Goal: Book appointment/travel/reservation

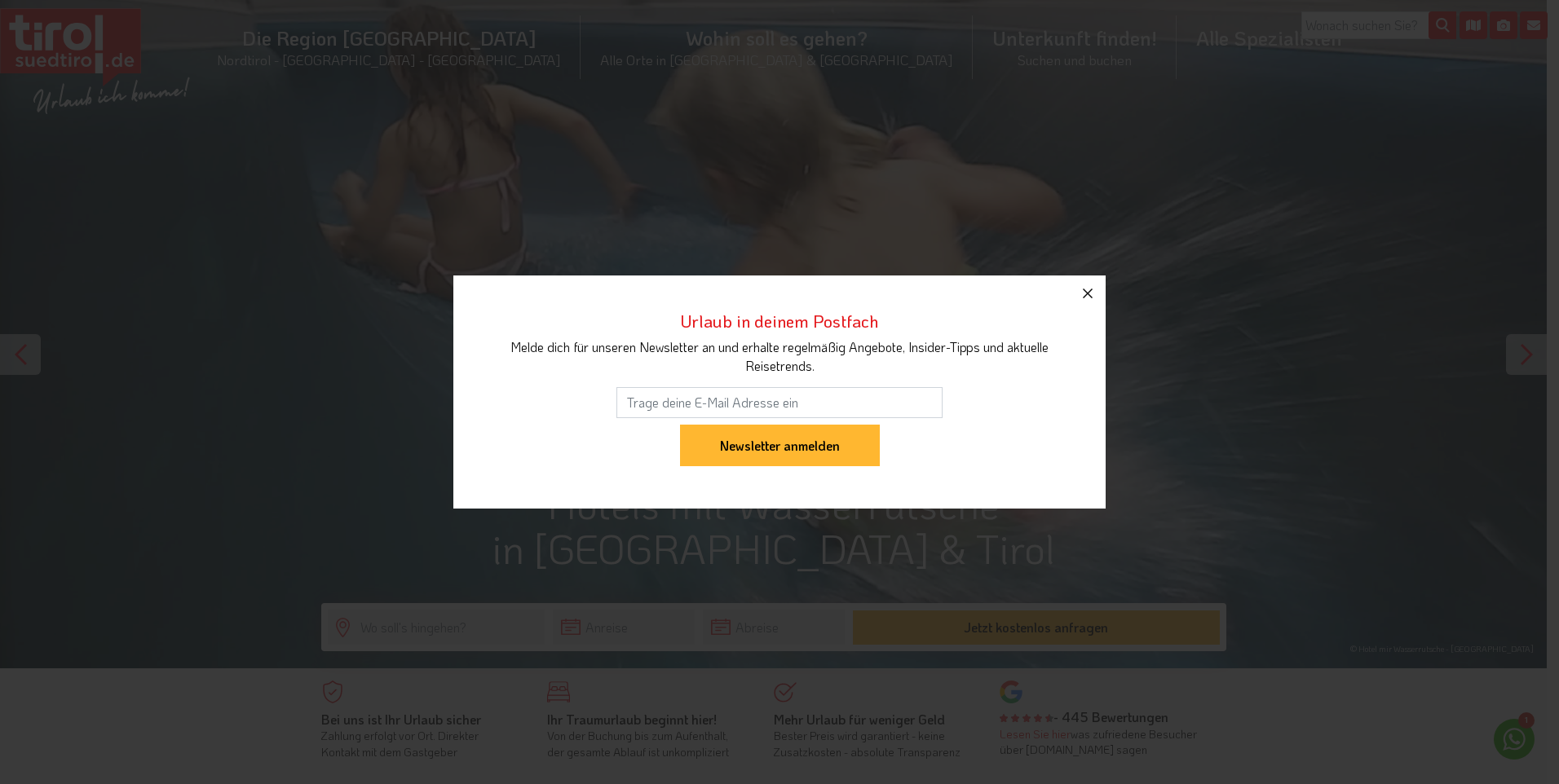
click at [1077, 287] on button "button" at bounding box center [1088, 293] width 36 height 36
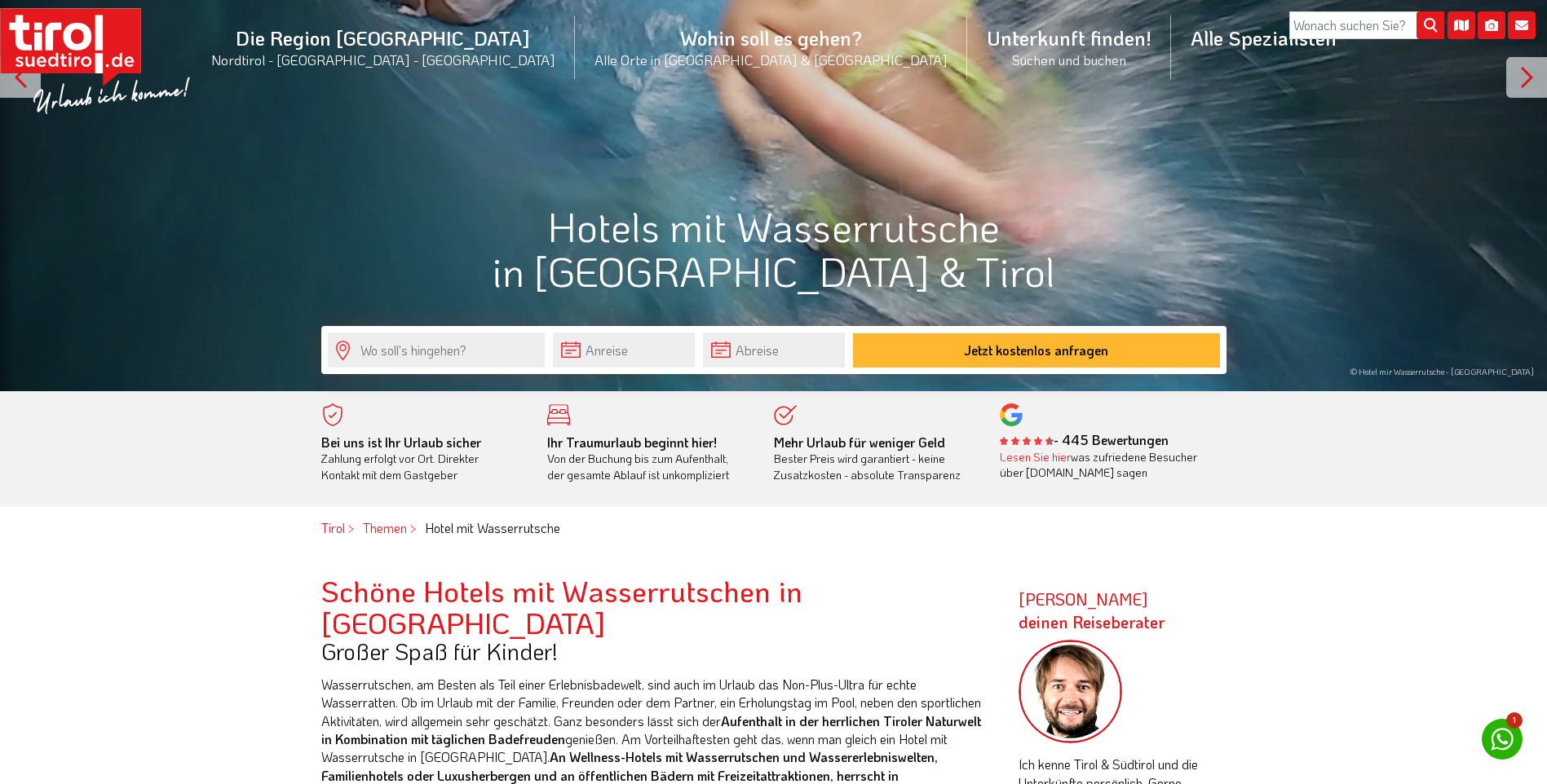
scroll to position [326, 0]
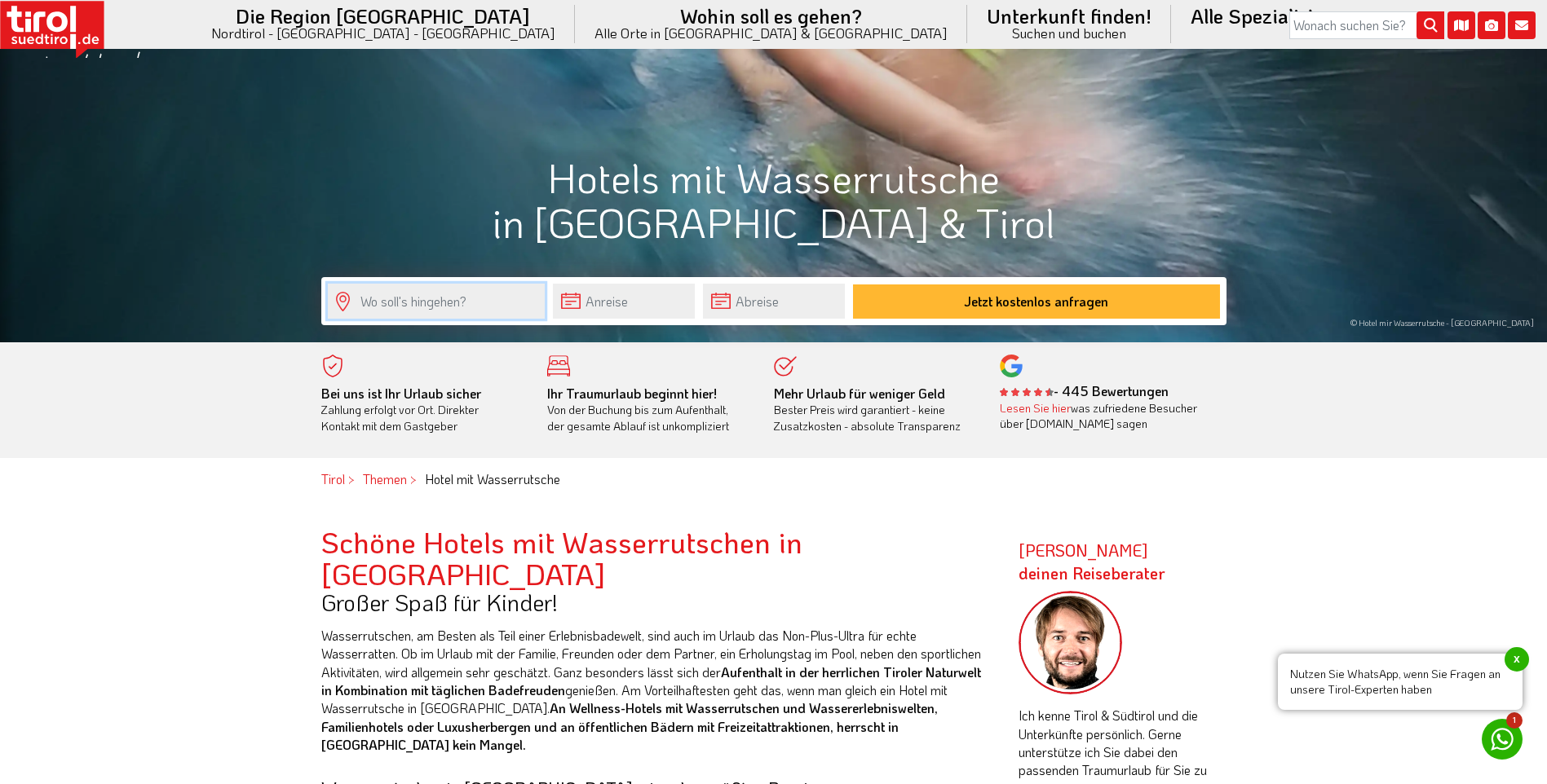
click at [408, 312] on input "text" at bounding box center [435, 301] width 217 height 35
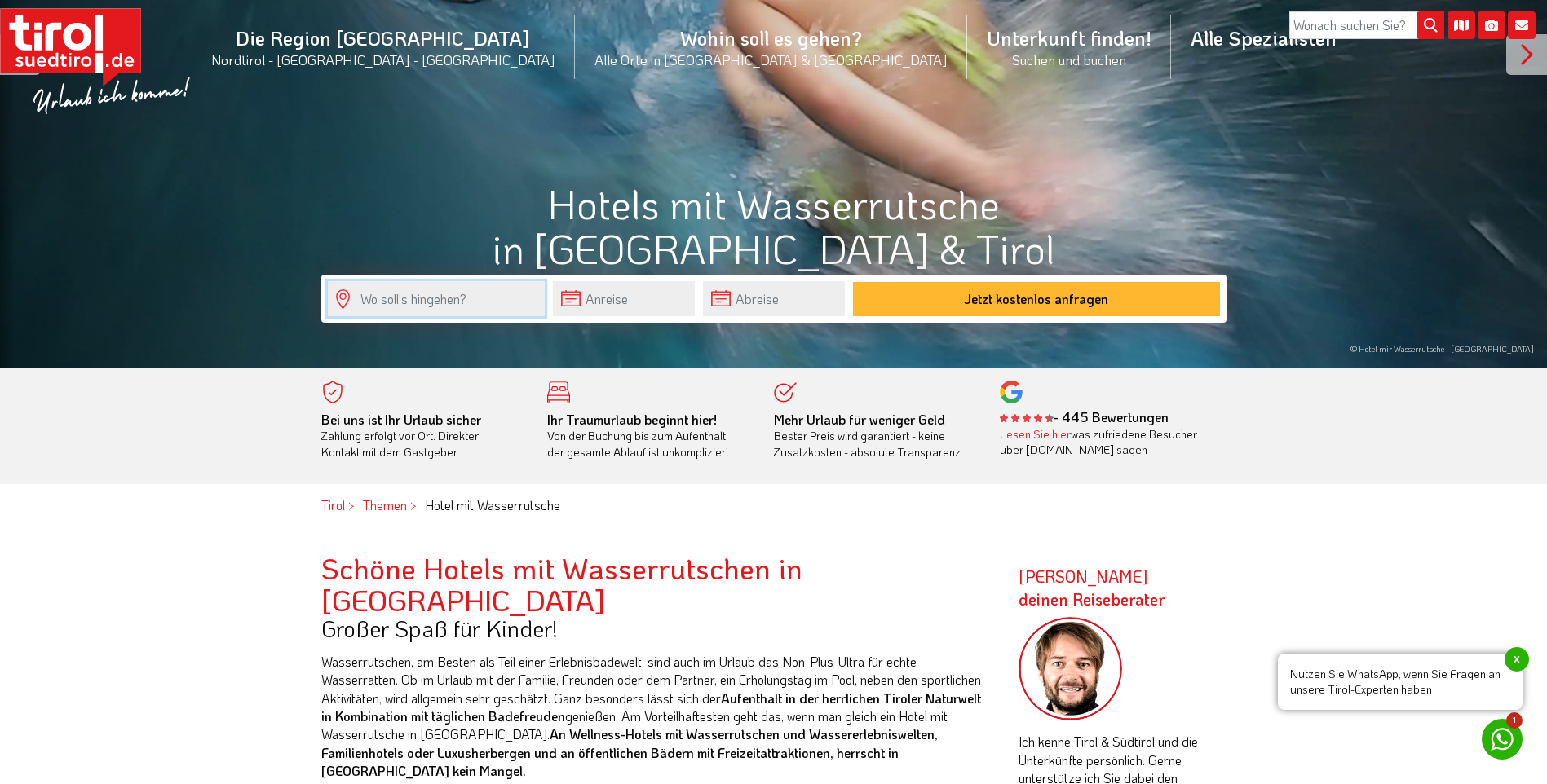
scroll to position [82, 0]
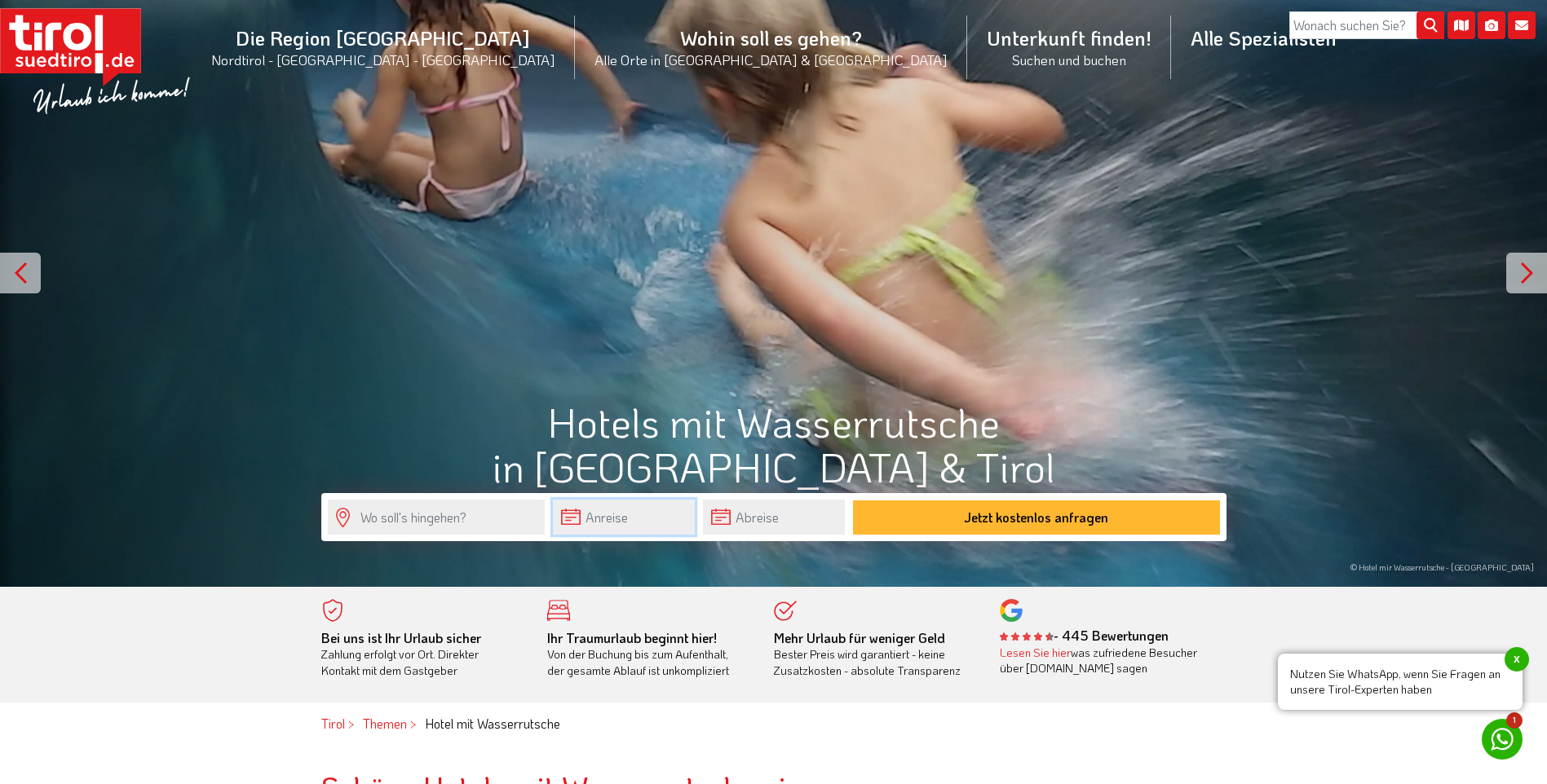
click at [623, 508] on input "text" at bounding box center [623, 517] width 142 height 35
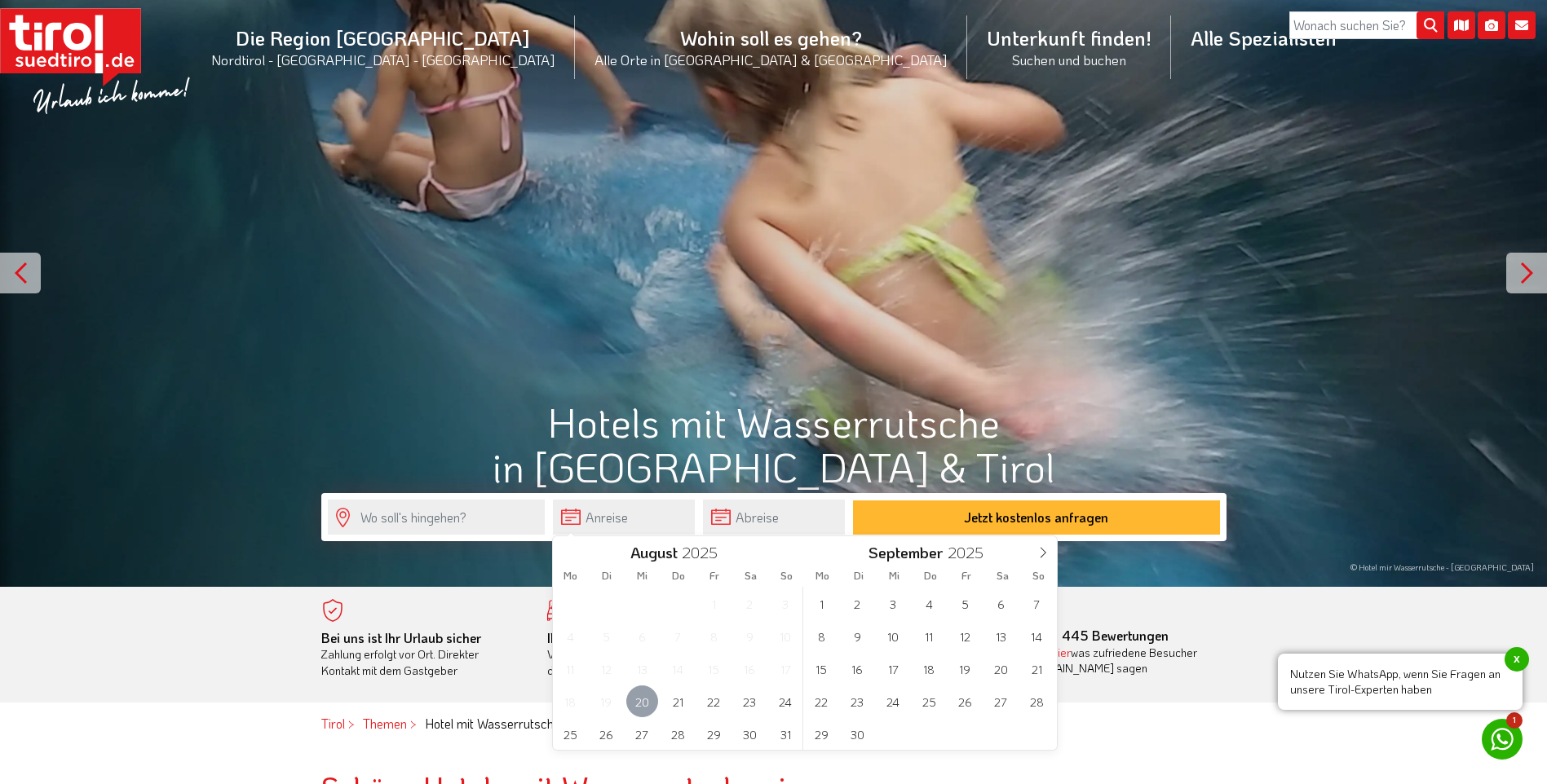
click at [645, 710] on span "20" at bounding box center [641, 701] width 31 height 31
click at [741, 701] on span "23" at bounding box center [749, 701] width 31 height 31
type input "20-08-2025"
type input "23-08-2025"
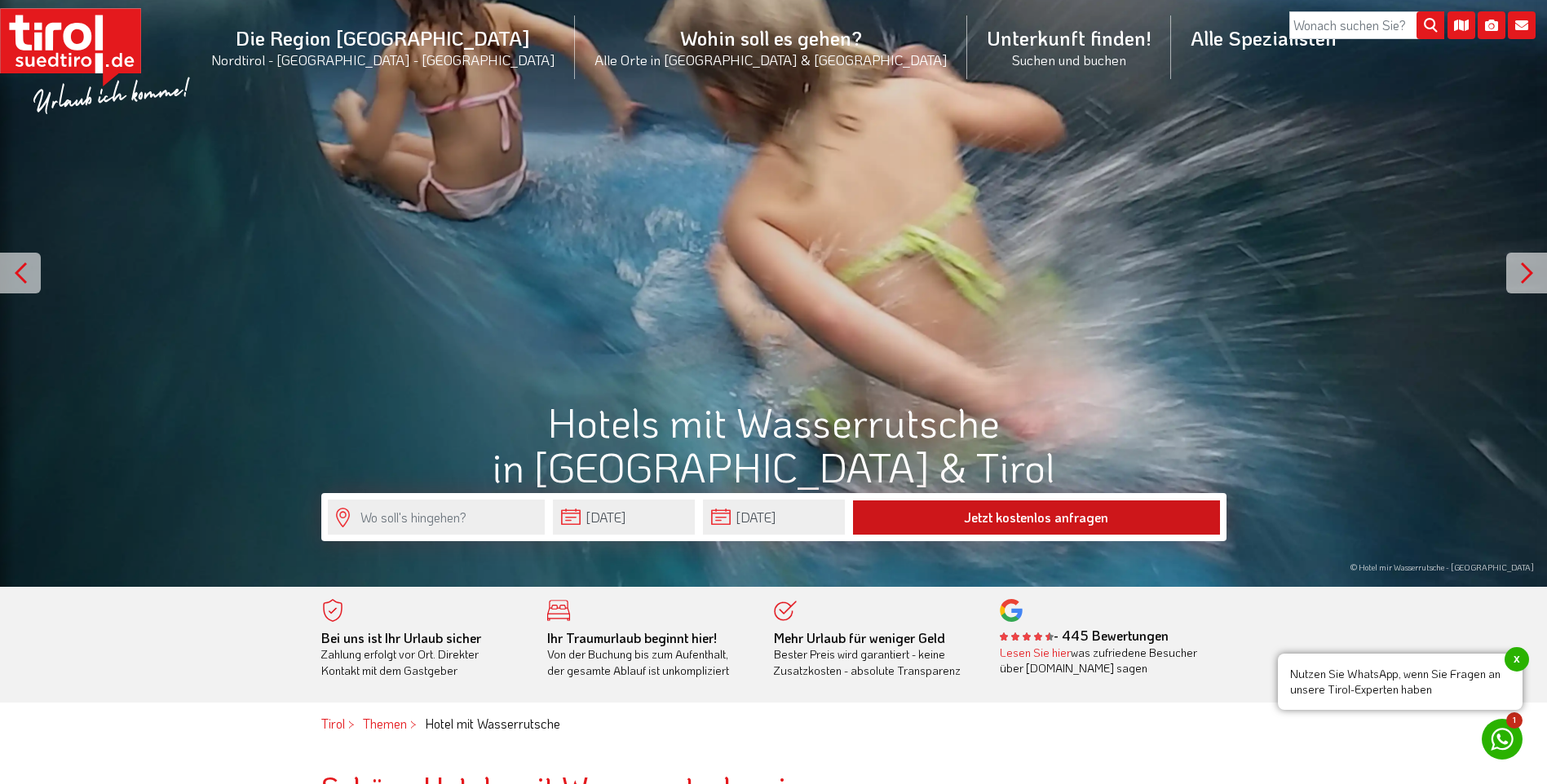
click at [976, 509] on button "Jetzt kostenlos anfragen" at bounding box center [1036, 518] width 367 height 34
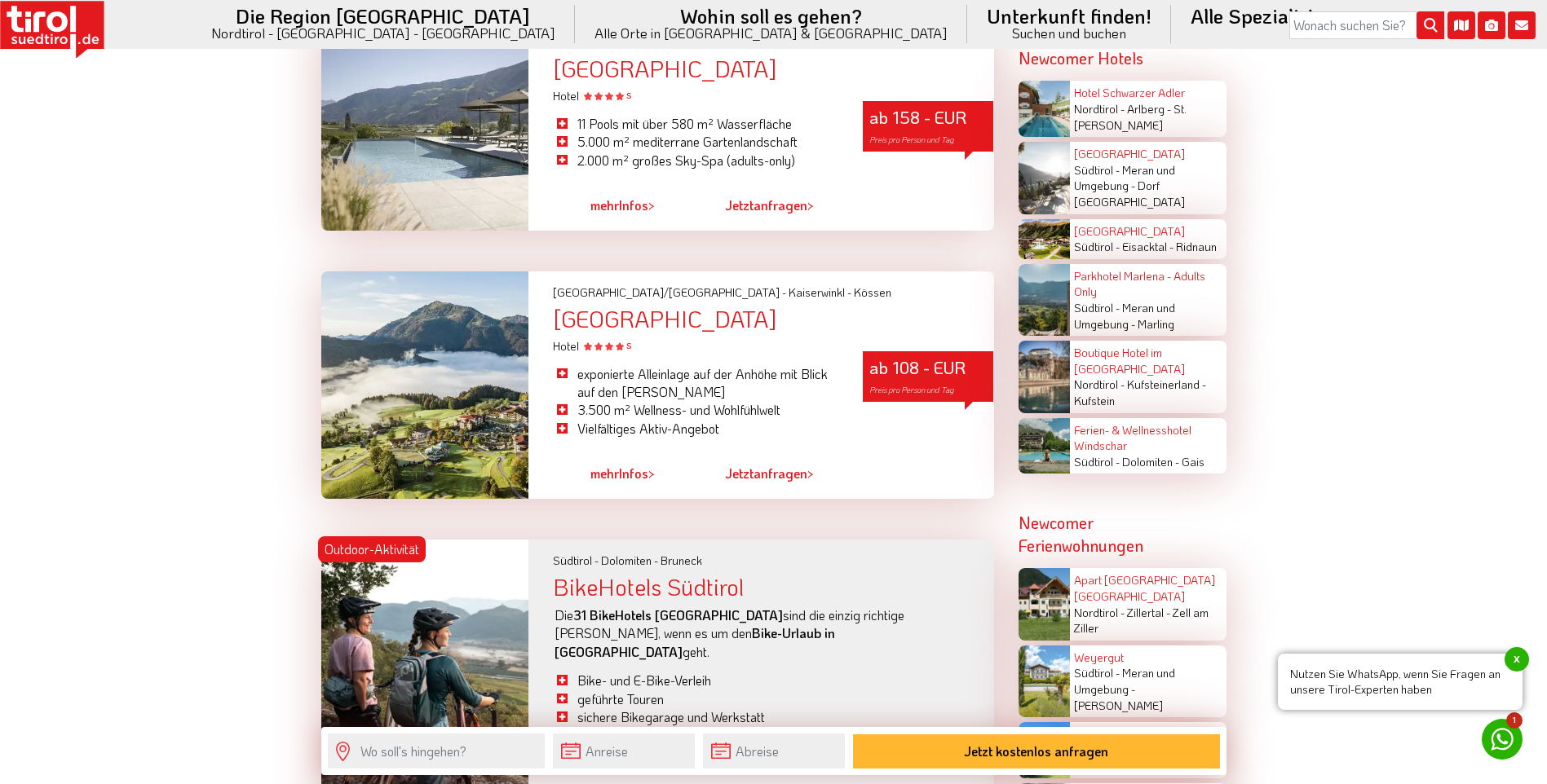
scroll to position [3016, 0]
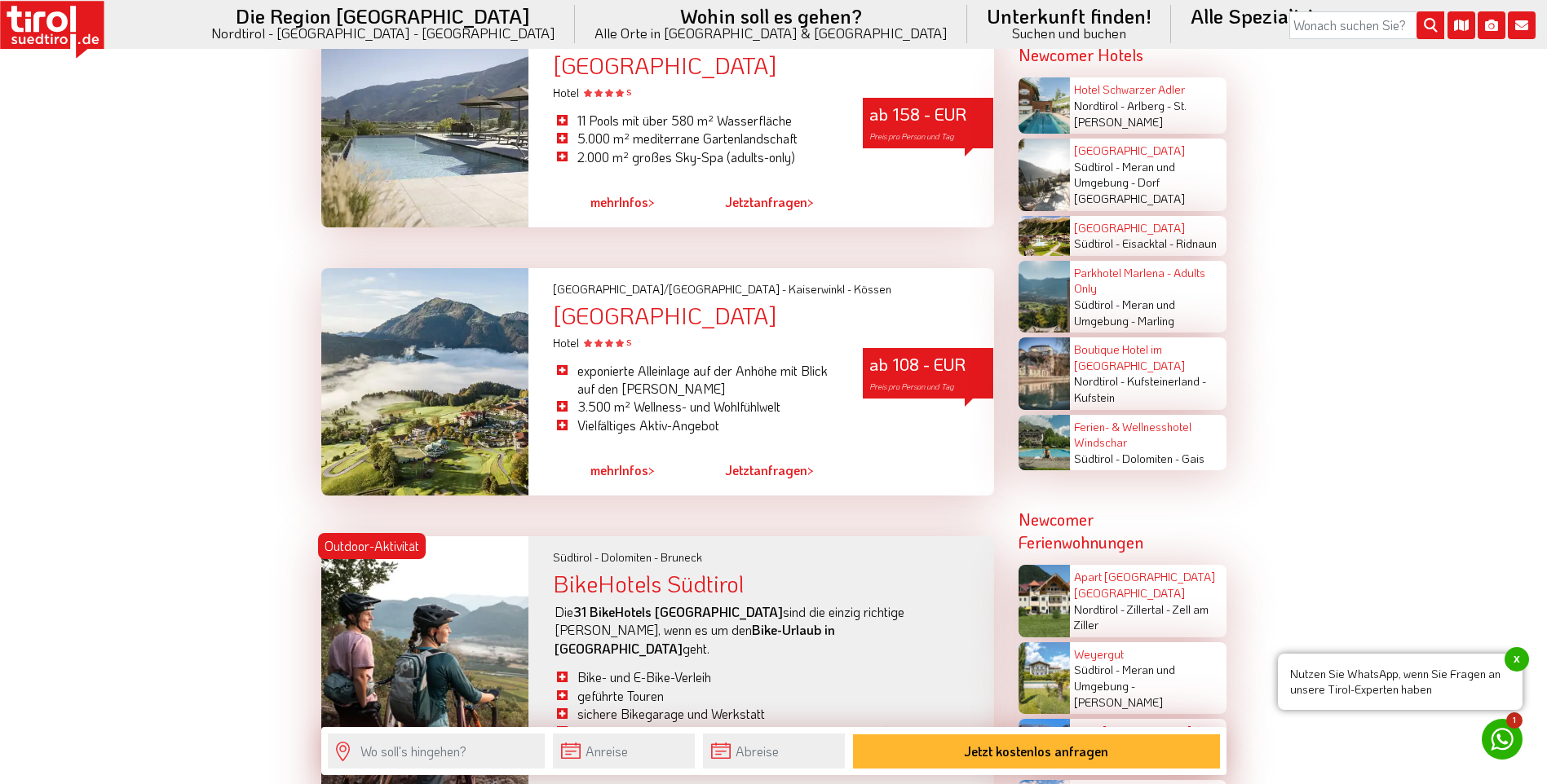
click at [475, 359] on div at bounding box center [425, 381] width 208 height 227
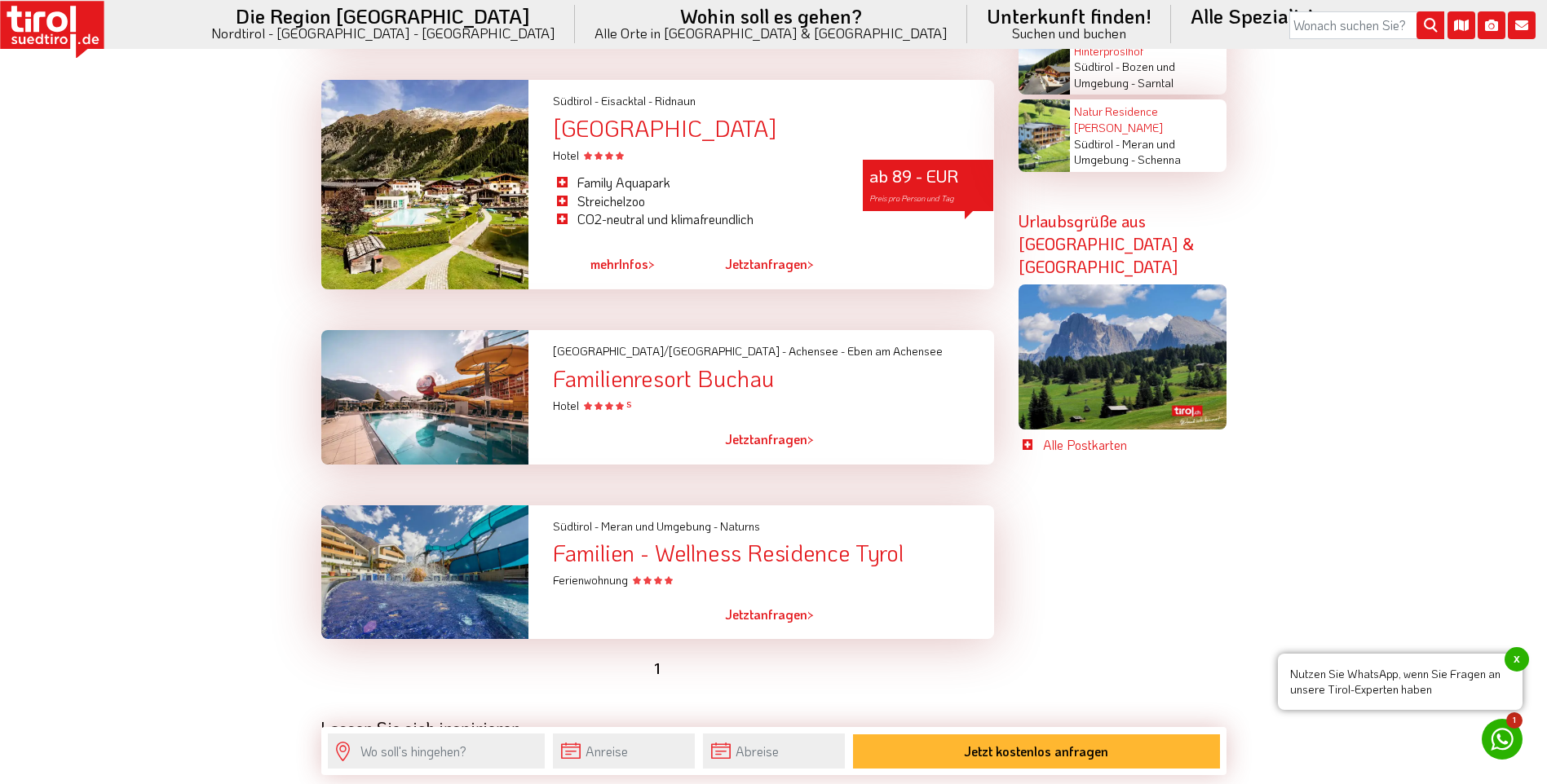
scroll to position [3913, 0]
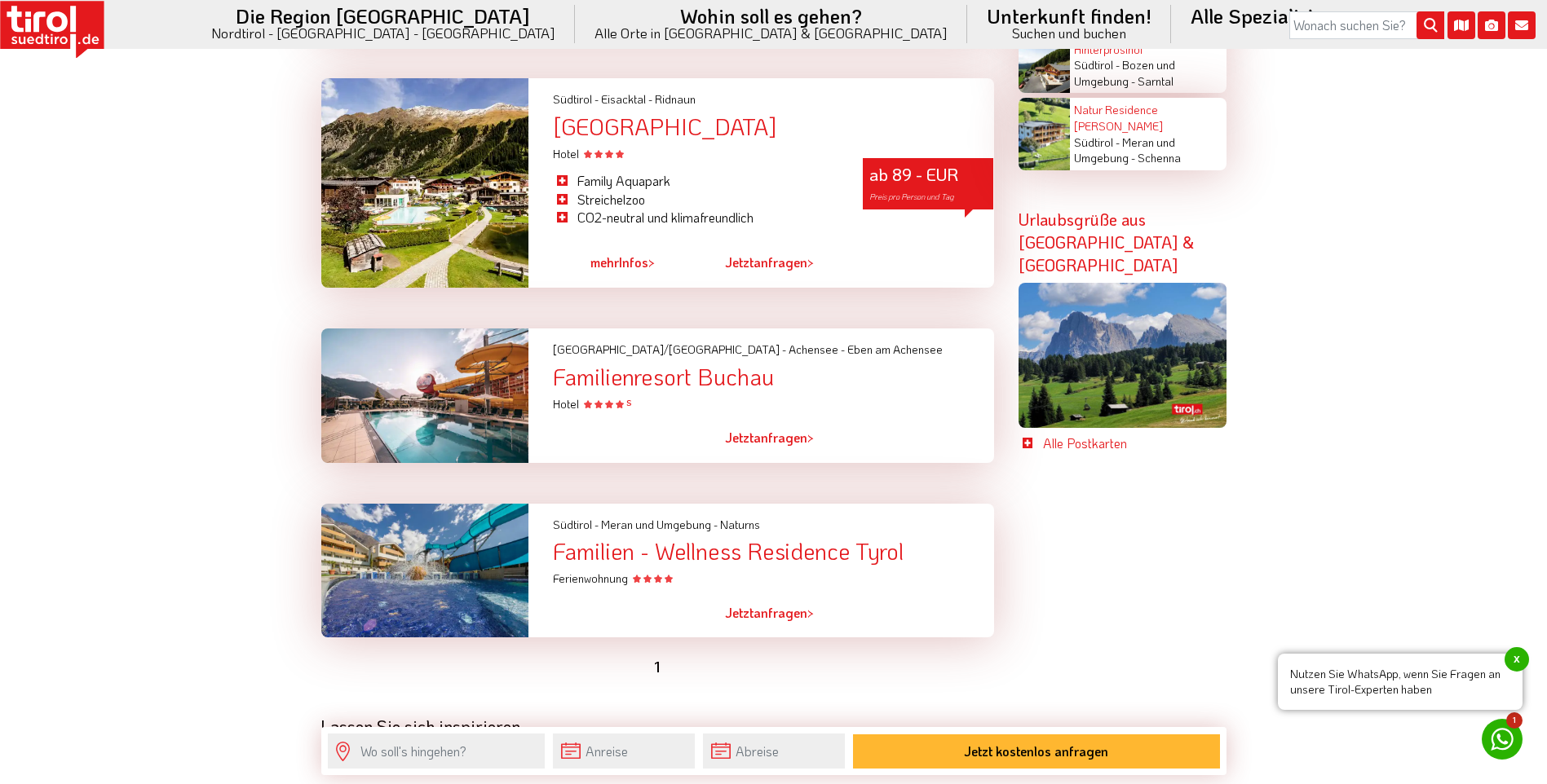
click at [591, 365] on div "Familienresort Buchau" at bounding box center [773, 378] width 441 height 26
click at [439, 351] on div at bounding box center [424, 395] width 232 height 134
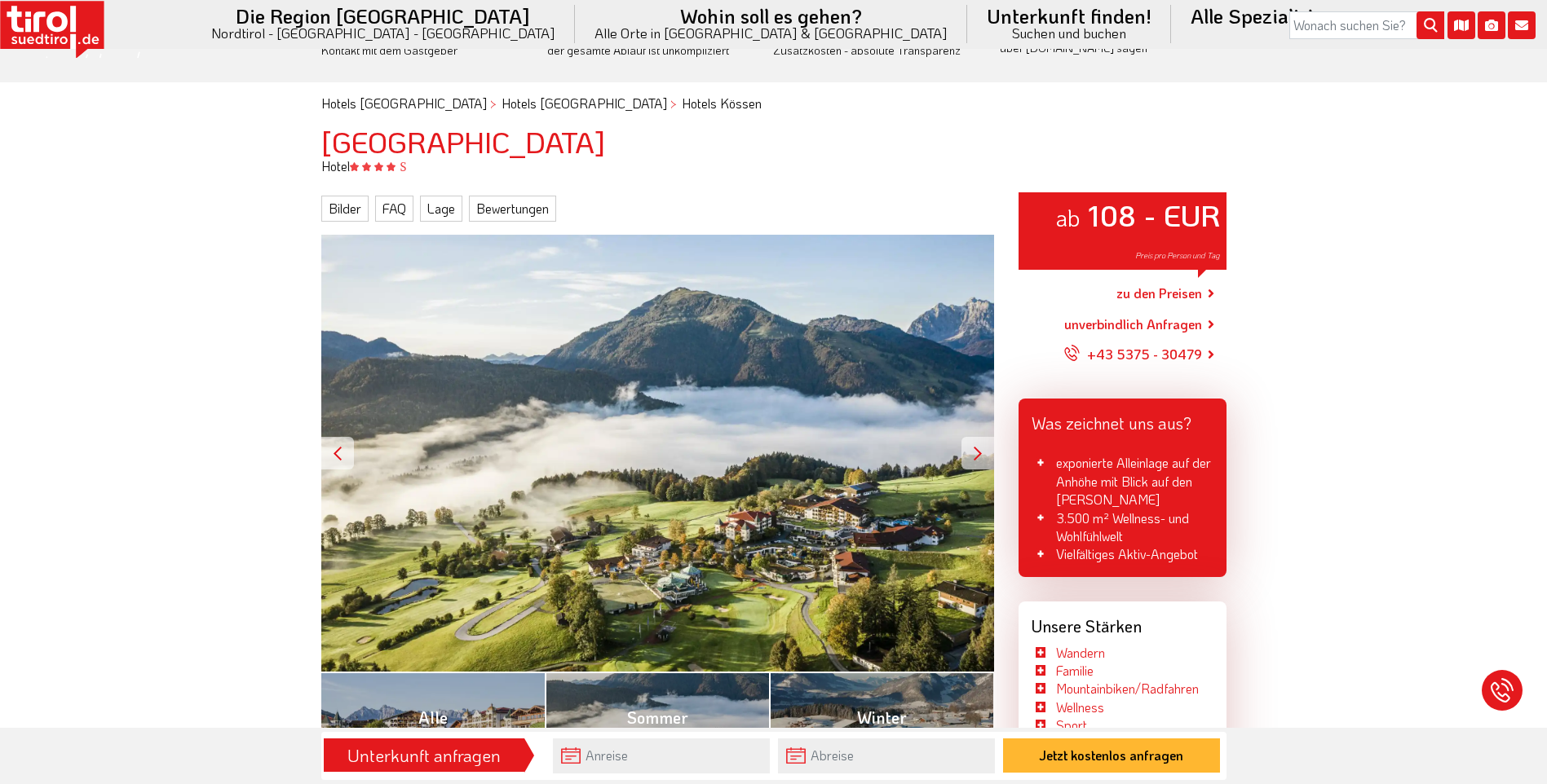
scroll to position [163, 0]
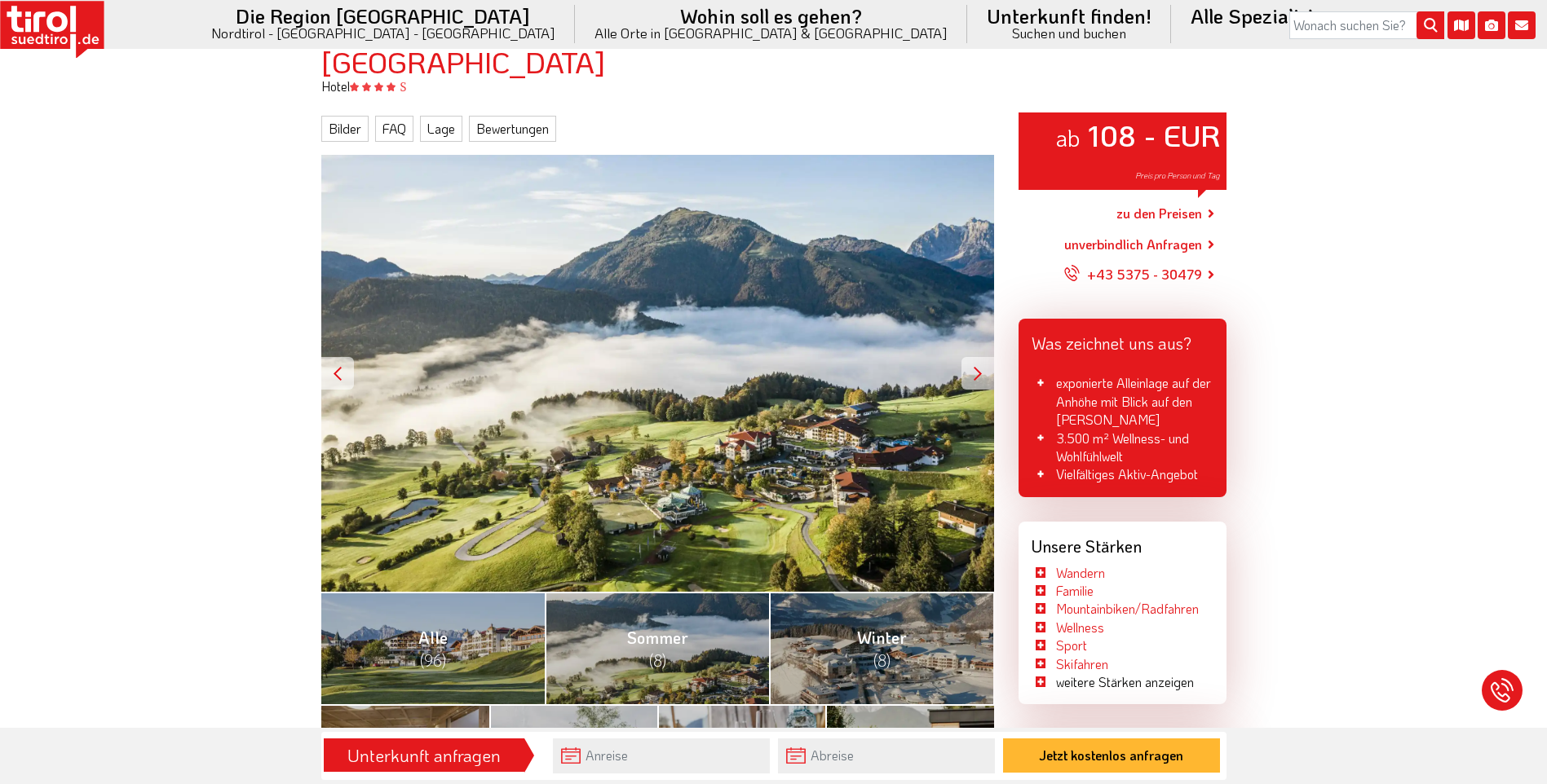
click at [977, 375] on div at bounding box center [977, 373] width 32 height 32
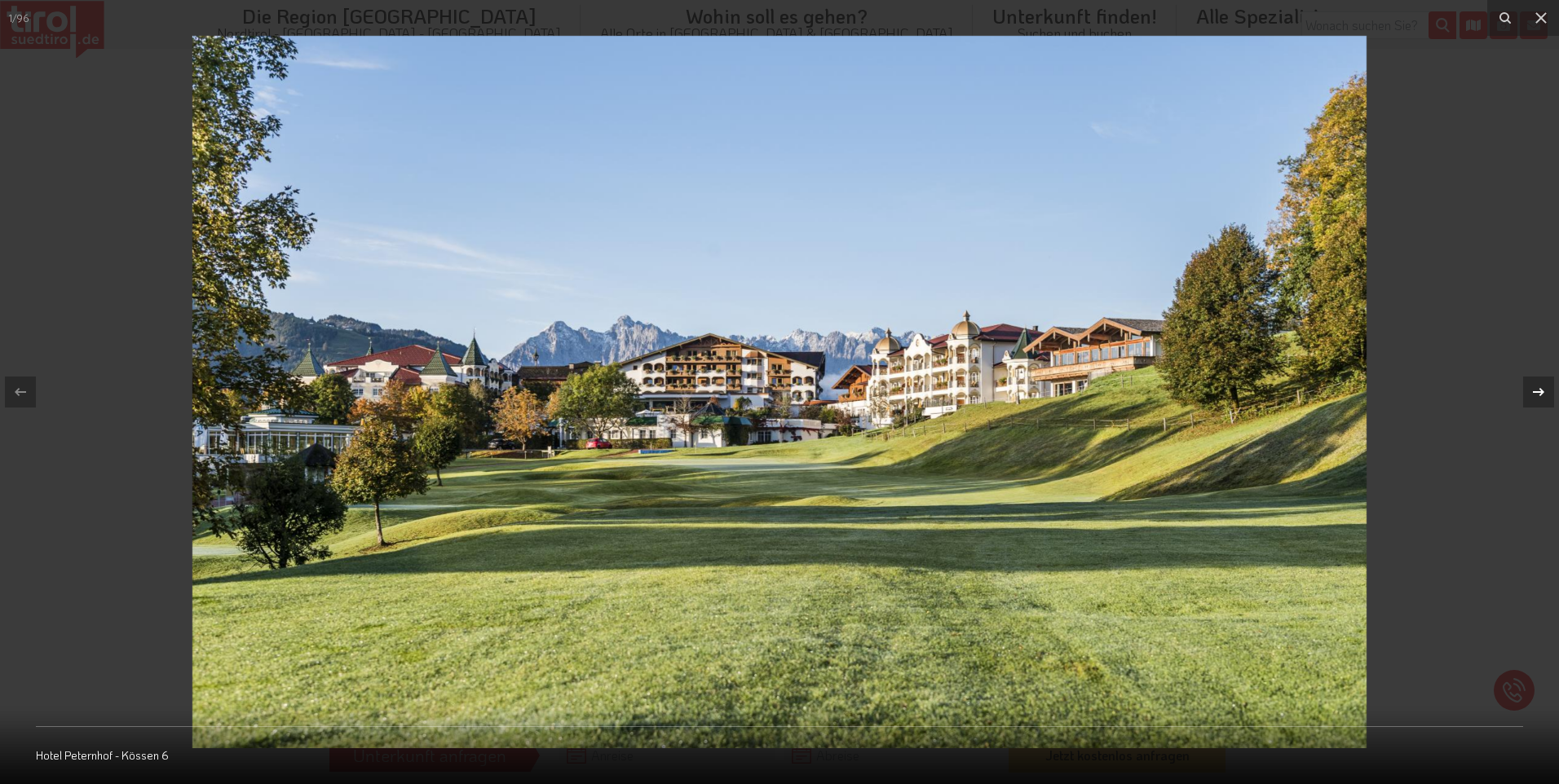
click at [1545, 395] on icon at bounding box center [1539, 392] width 20 height 20
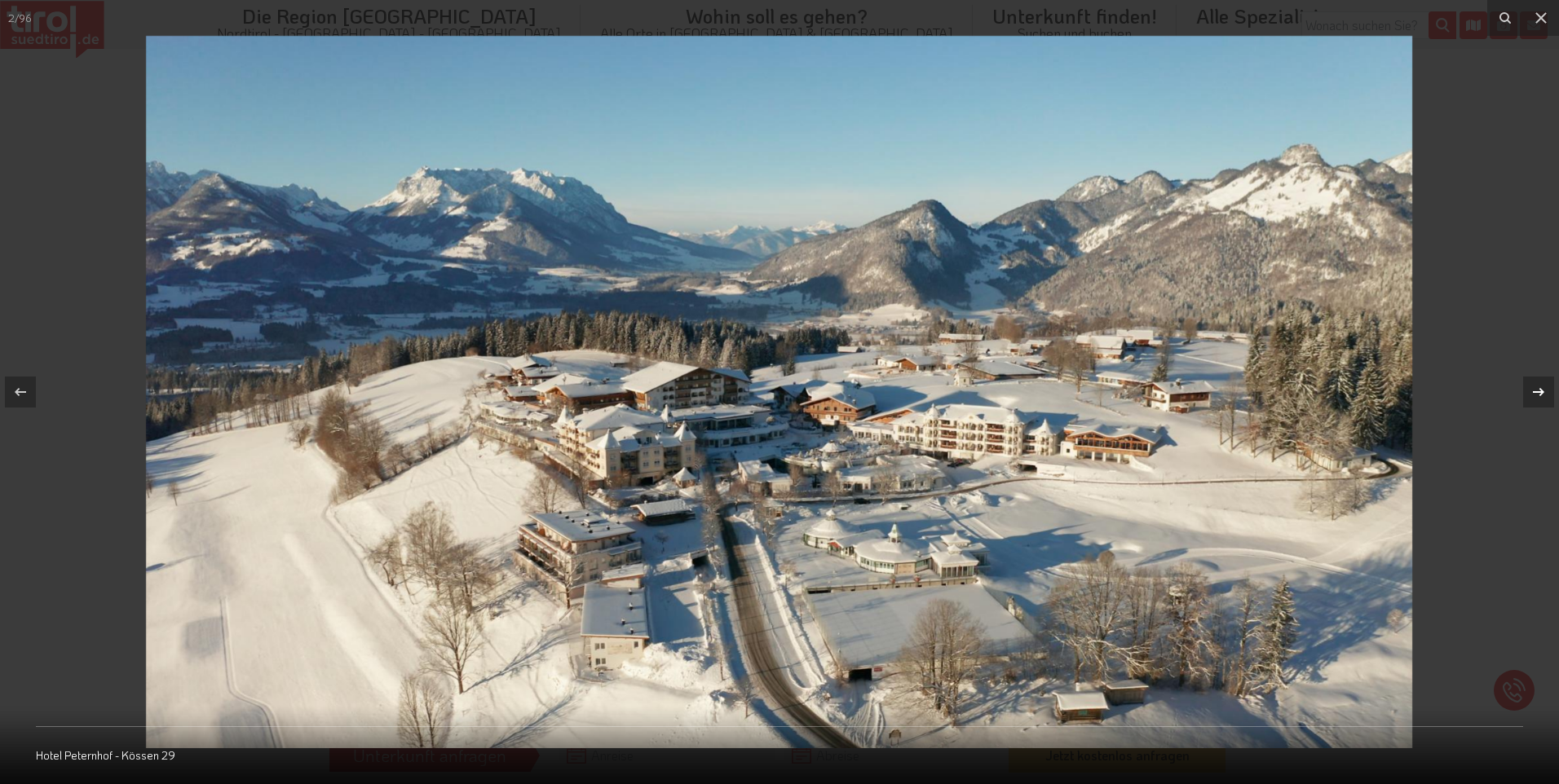
click at [1545, 395] on icon at bounding box center [1539, 392] width 20 height 20
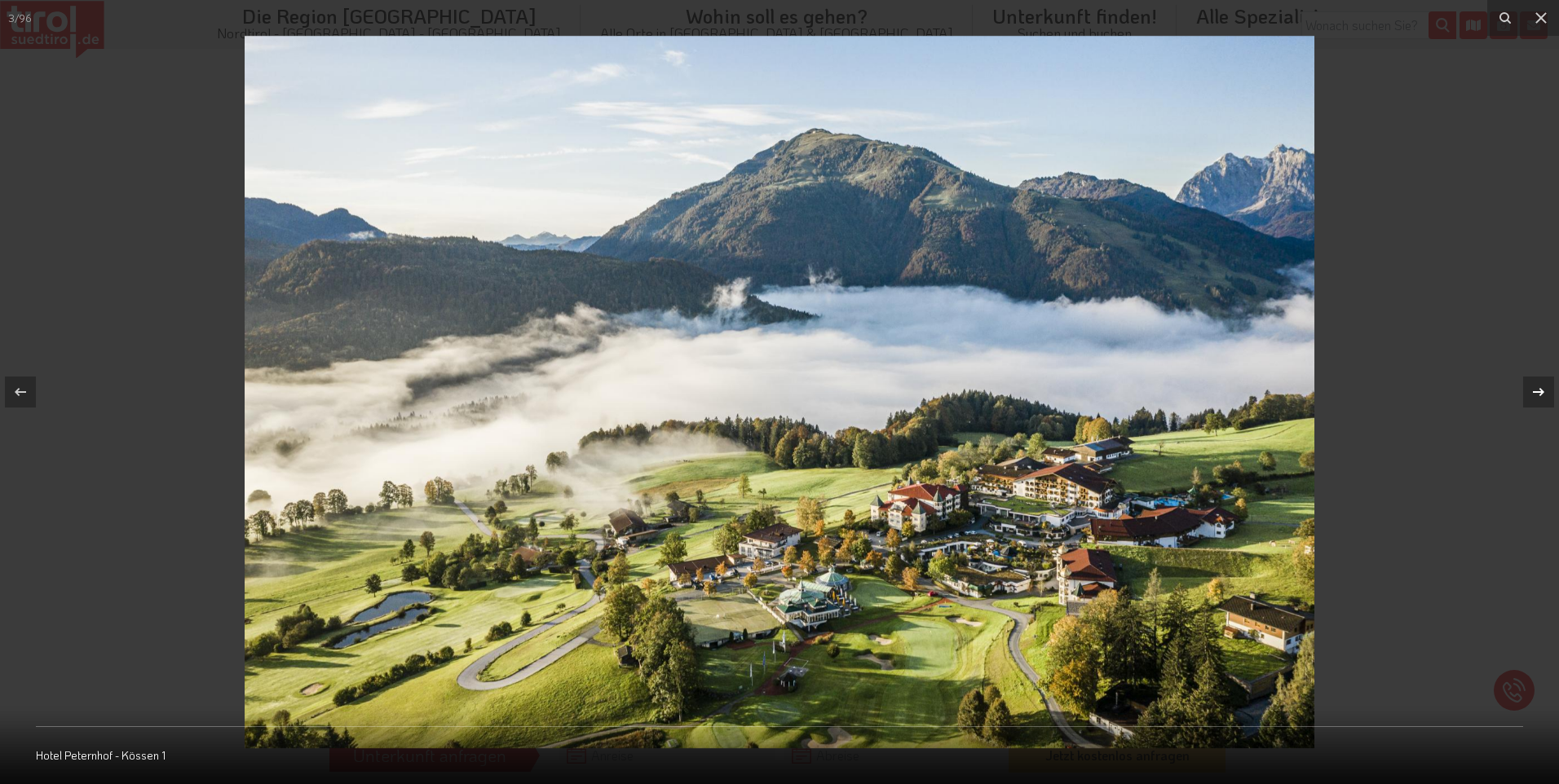
click at [1545, 395] on icon at bounding box center [1539, 392] width 20 height 20
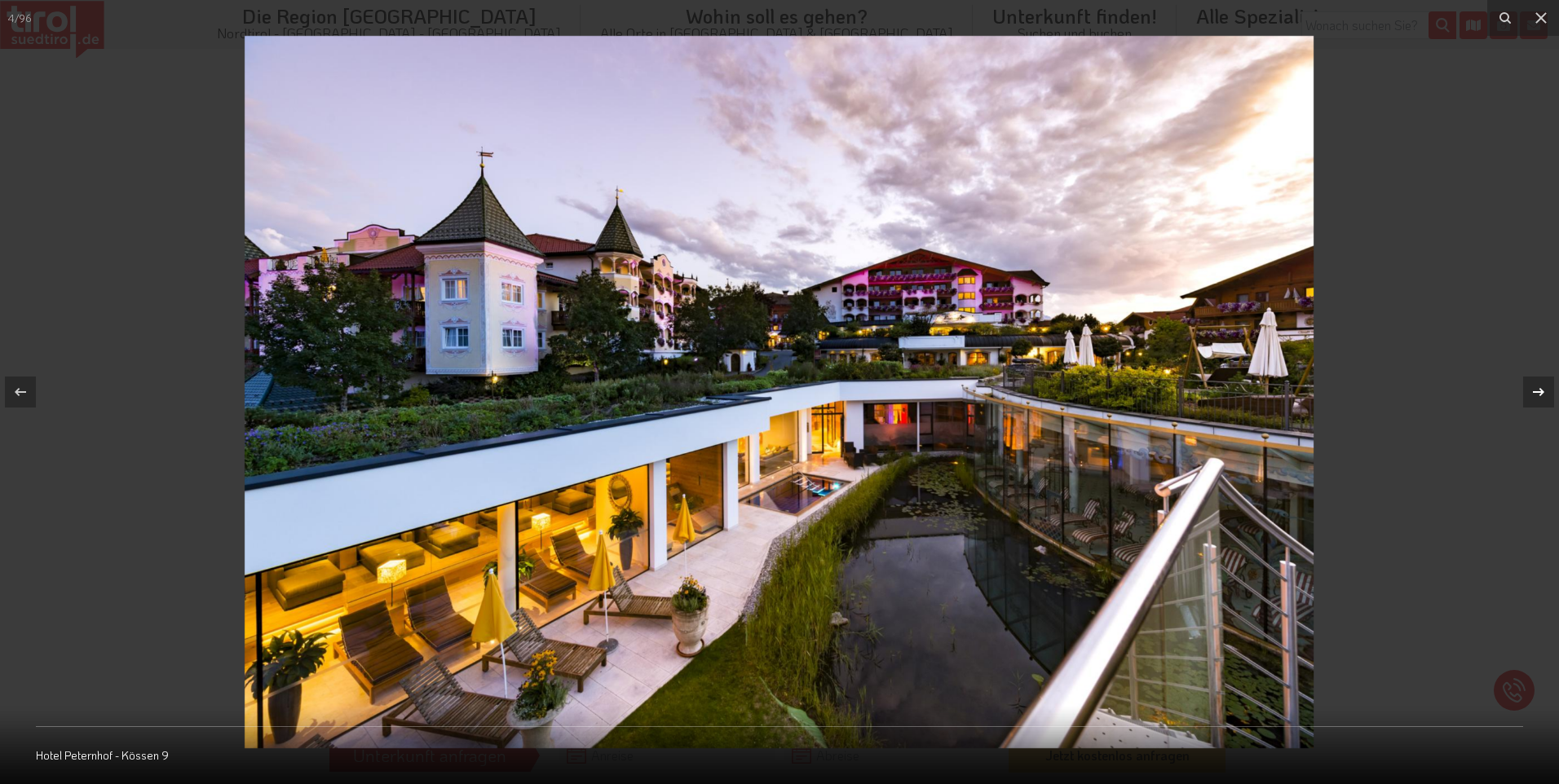
click at [1545, 395] on icon at bounding box center [1539, 392] width 20 height 20
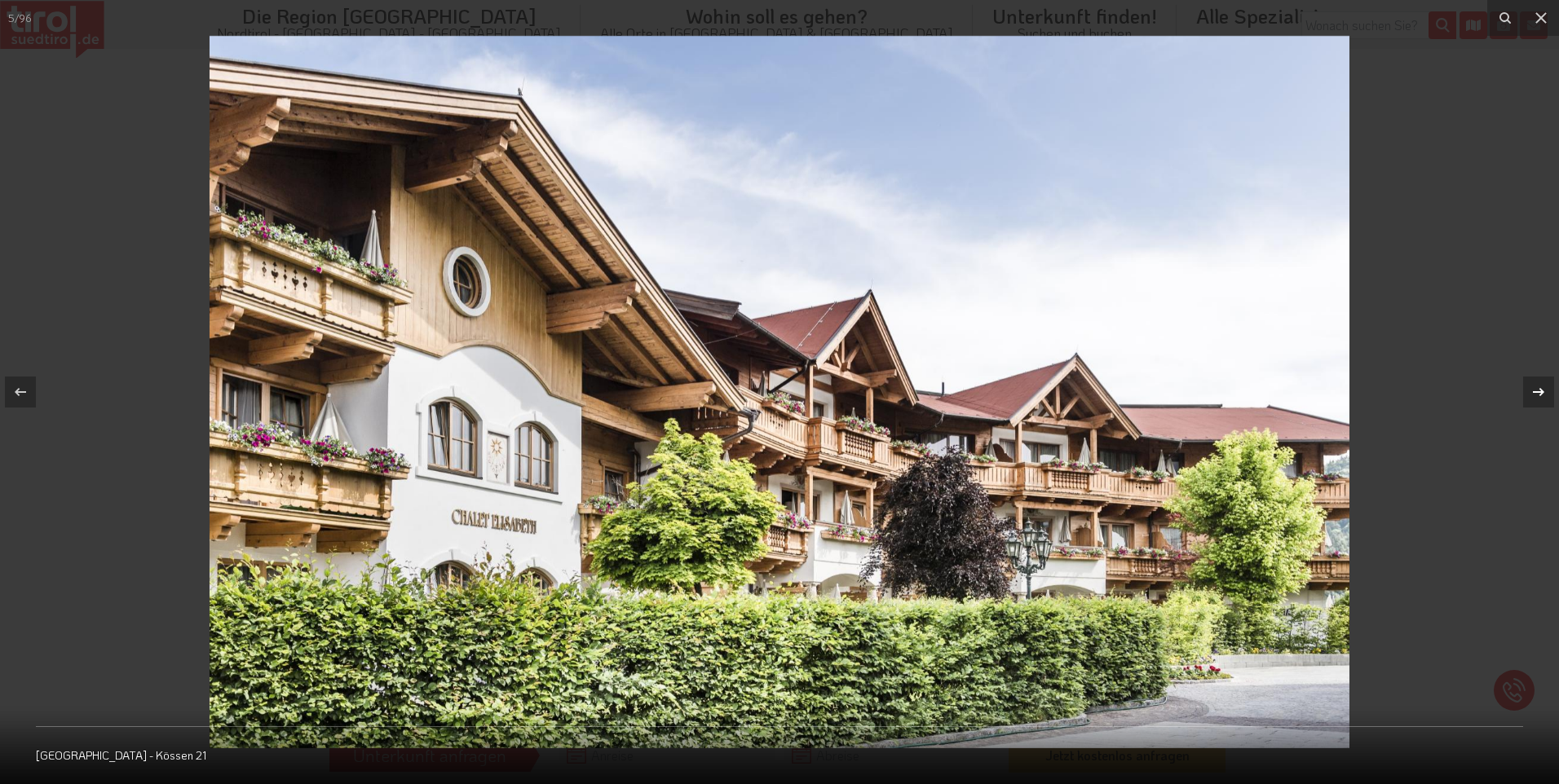
click at [1545, 395] on icon at bounding box center [1539, 392] width 20 height 20
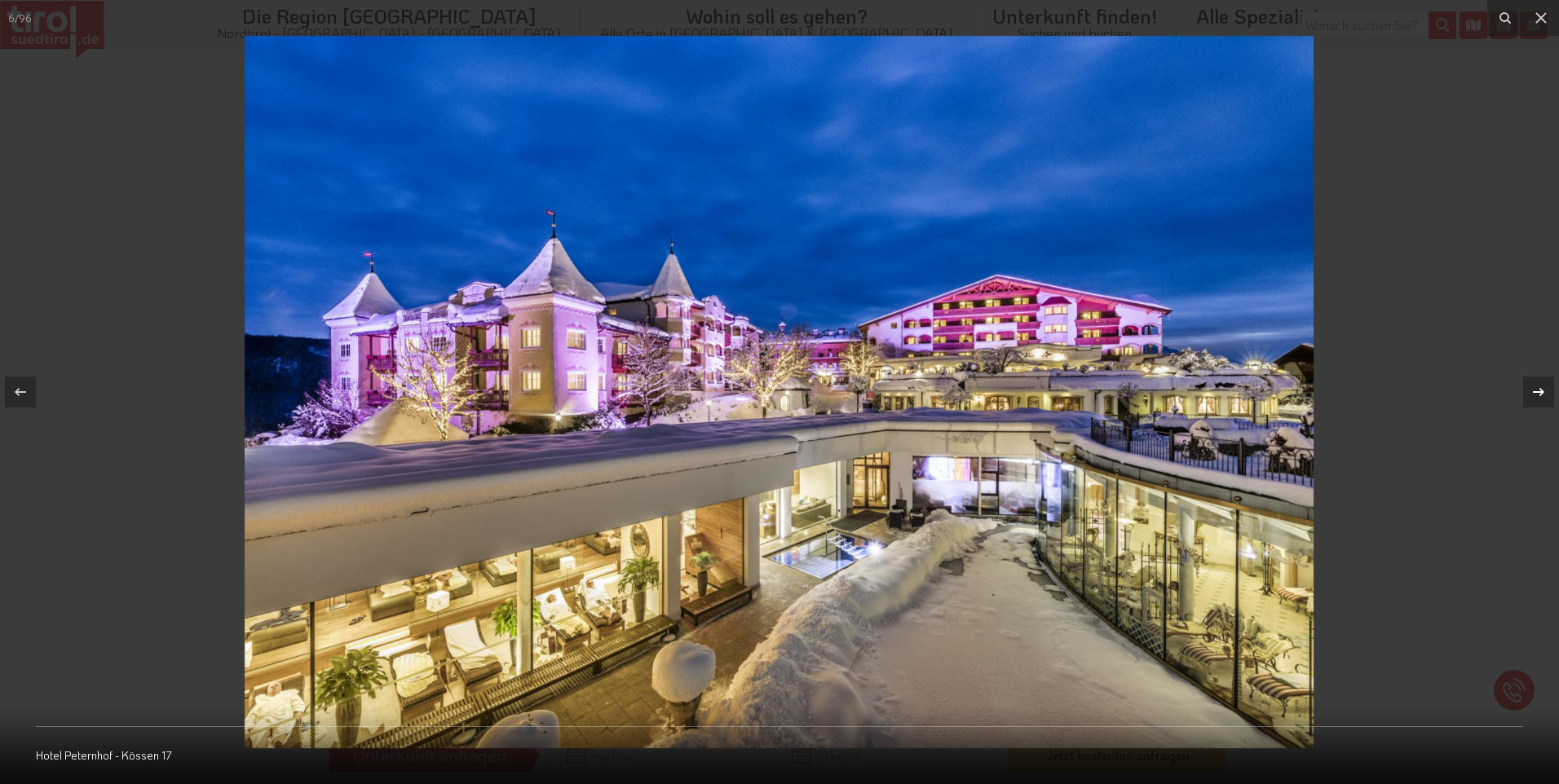
click at [1545, 395] on icon at bounding box center [1539, 392] width 20 height 20
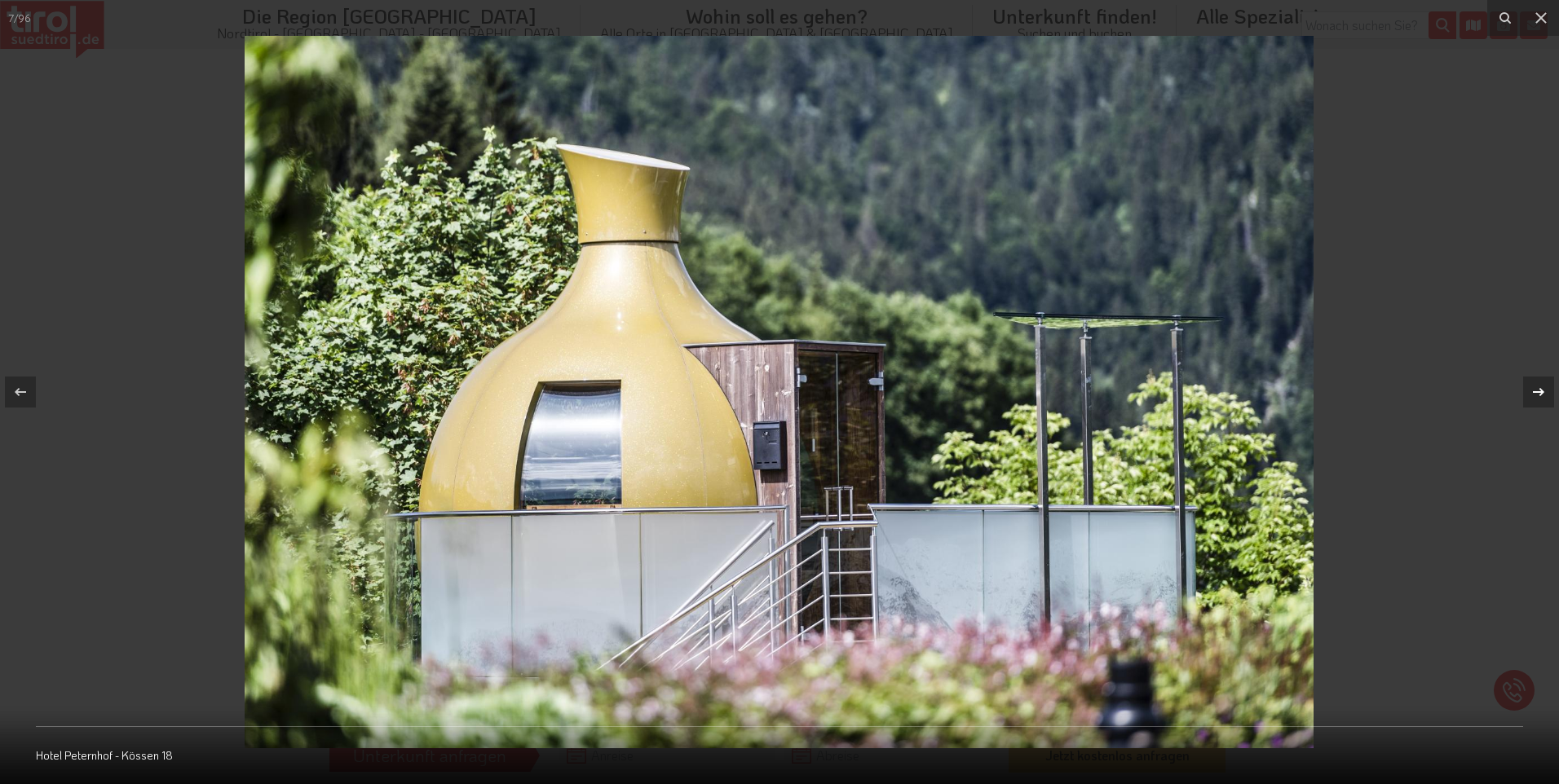
click at [1545, 395] on icon at bounding box center [1539, 392] width 20 height 20
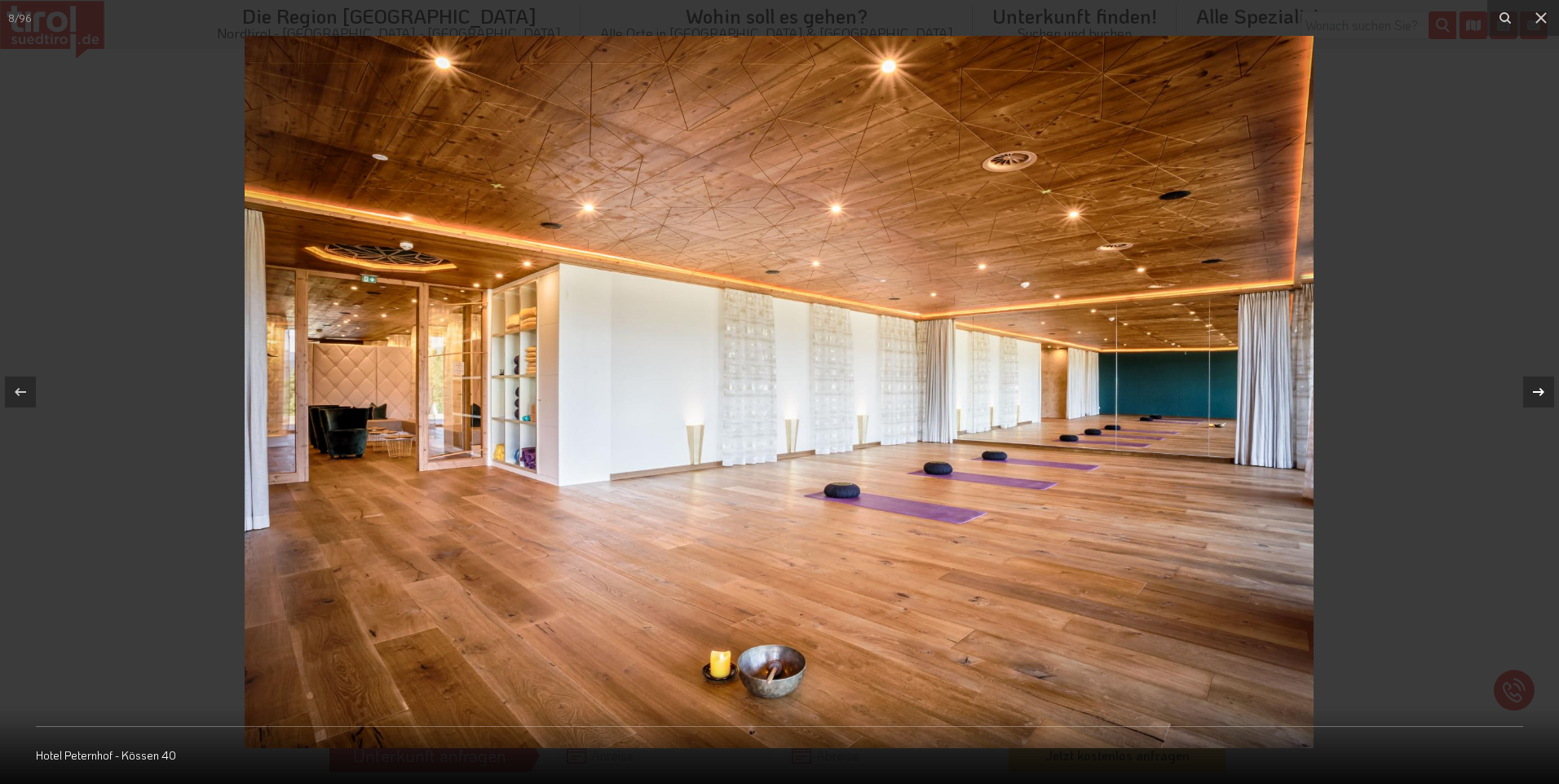
click at [1545, 395] on icon at bounding box center [1539, 392] width 20 height 20
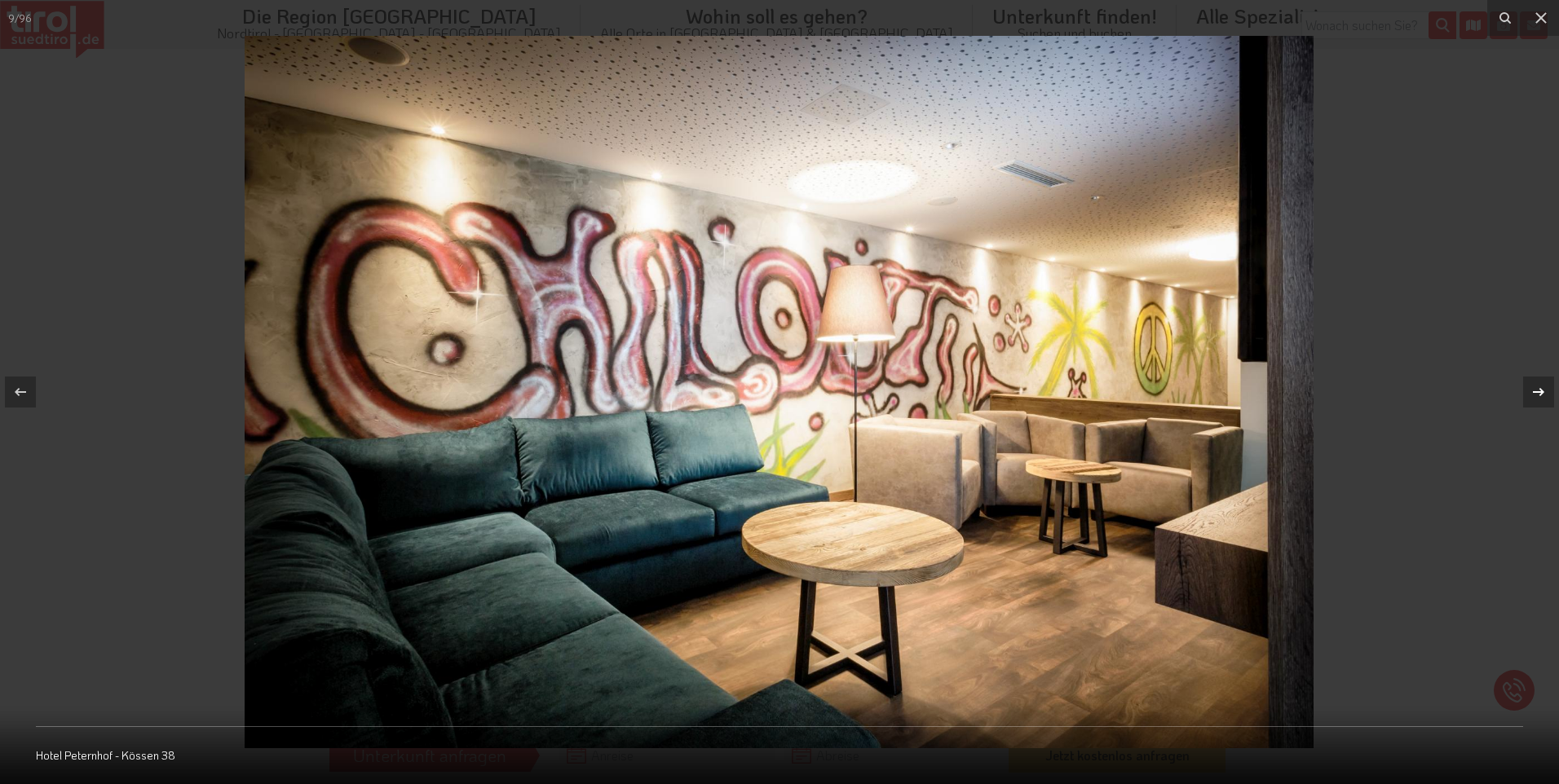
click at [1545, 395] on icon at bounding box center [1539, 392] width 20 height 20
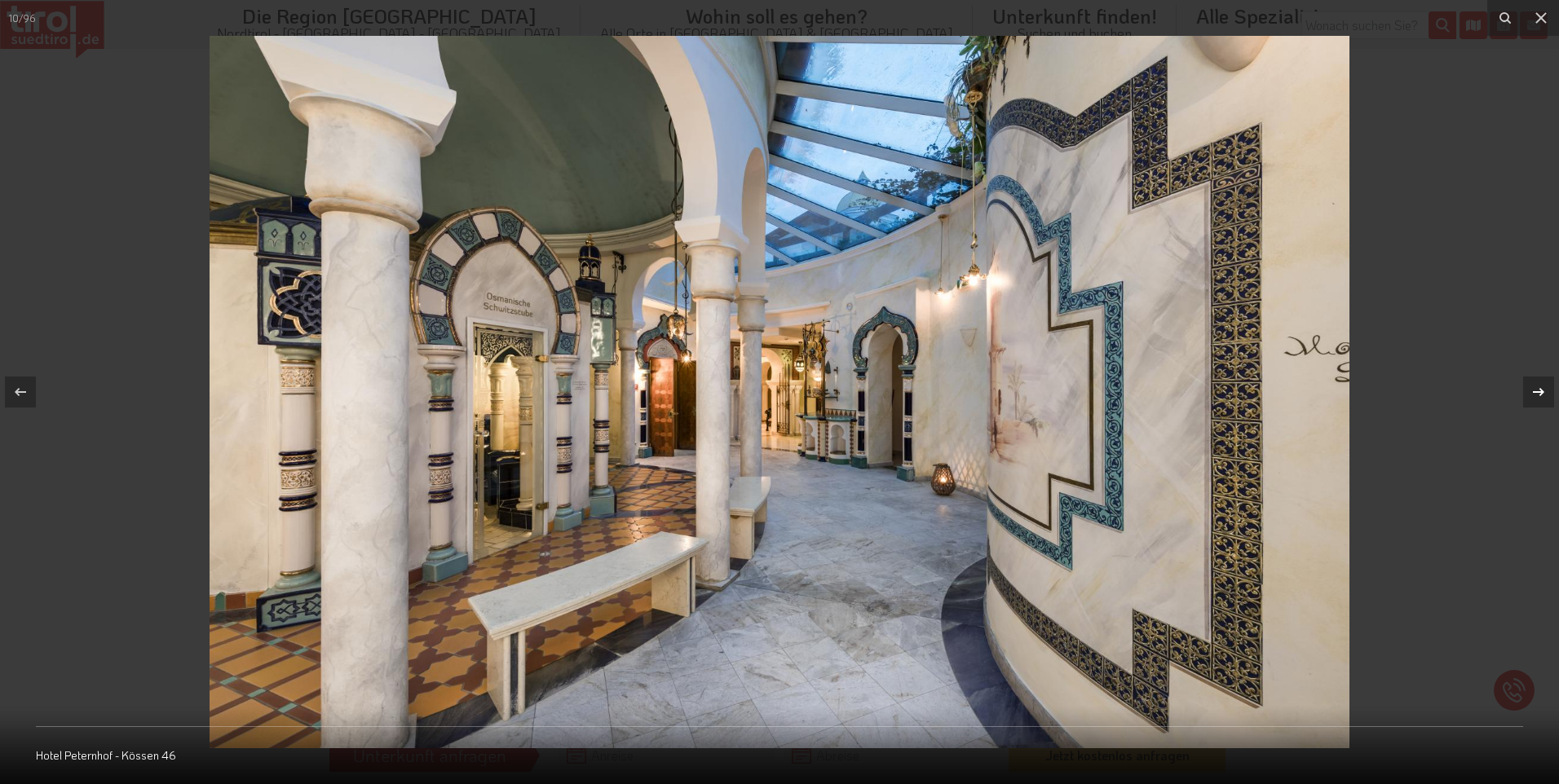
click at [1545, 395] on icon at bounding box center [1539, 392] width 20 height 20
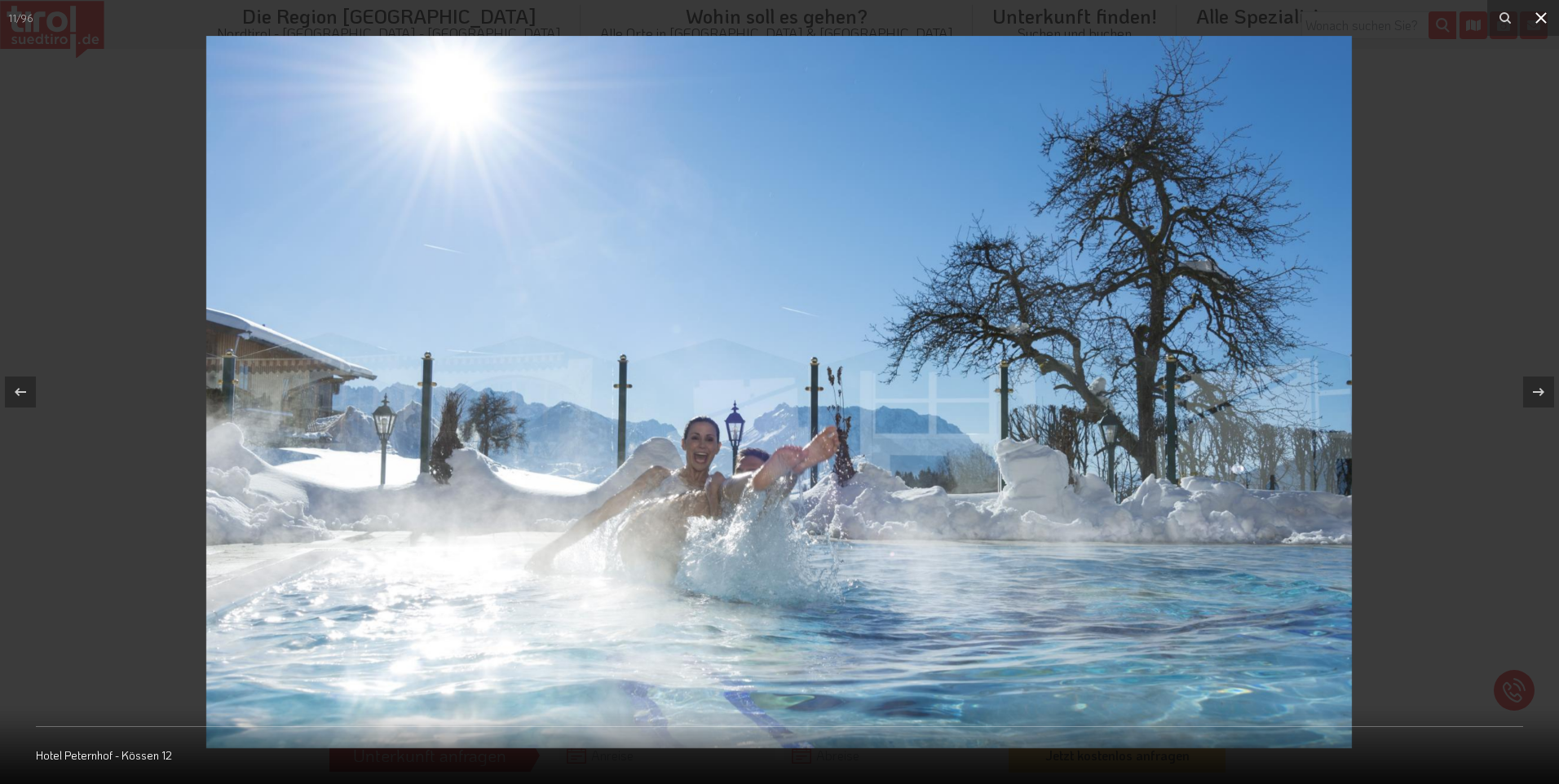
click at [1539, 27] on icon at bounding box center [1540, 18] width 20 height 20
